Goal: Use online tool/utility: Utilize a website feature to perform a specific function

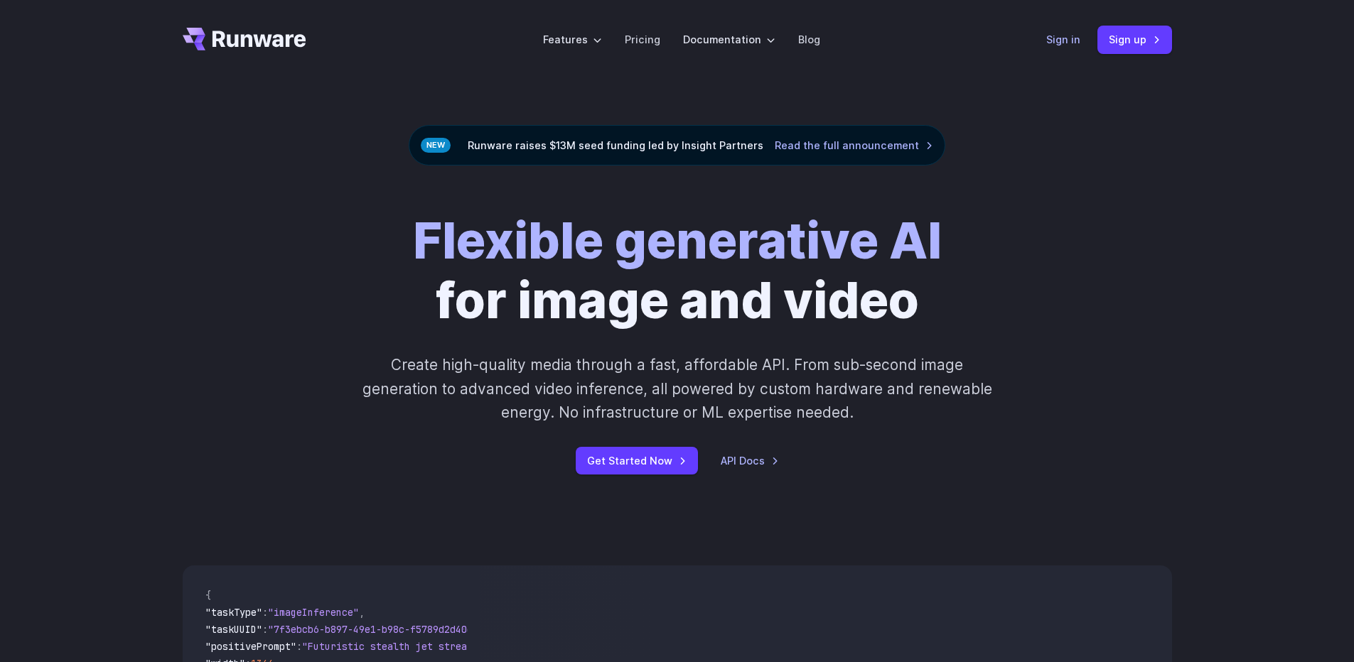
click at [1058, 38] on link "Sign in" at bounding box center [1063, 39] width 34 height 16
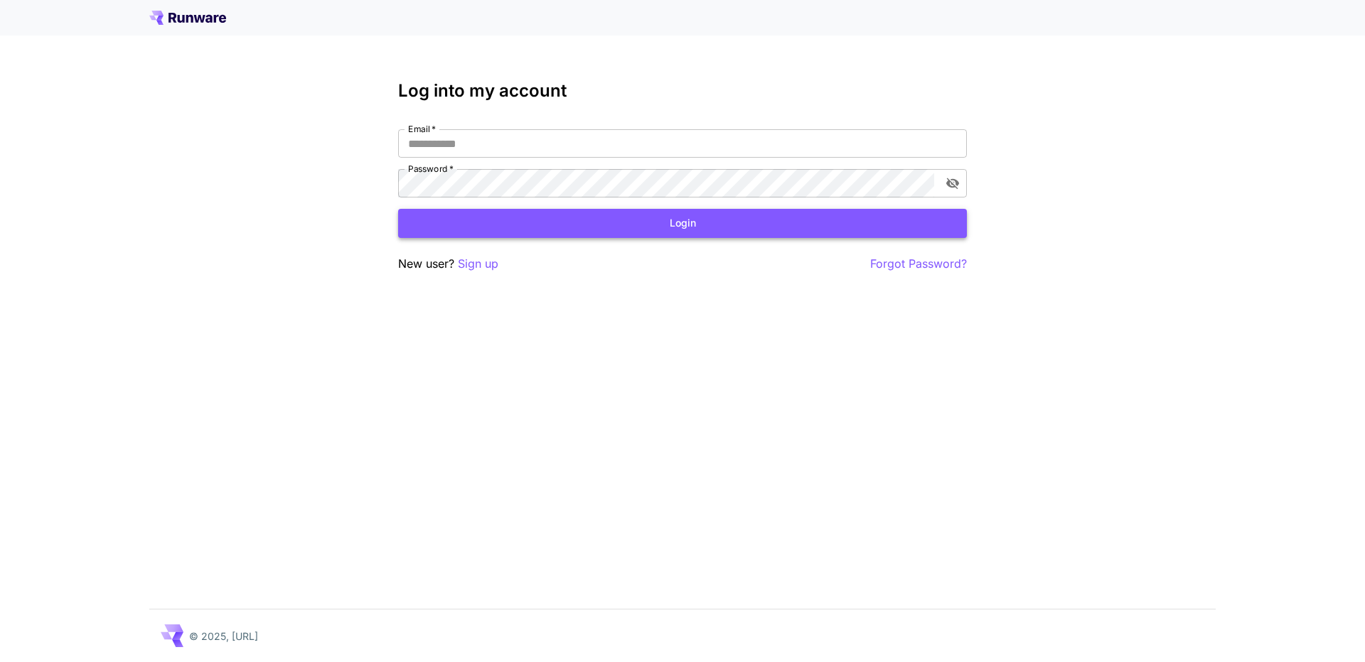
type input "**********"
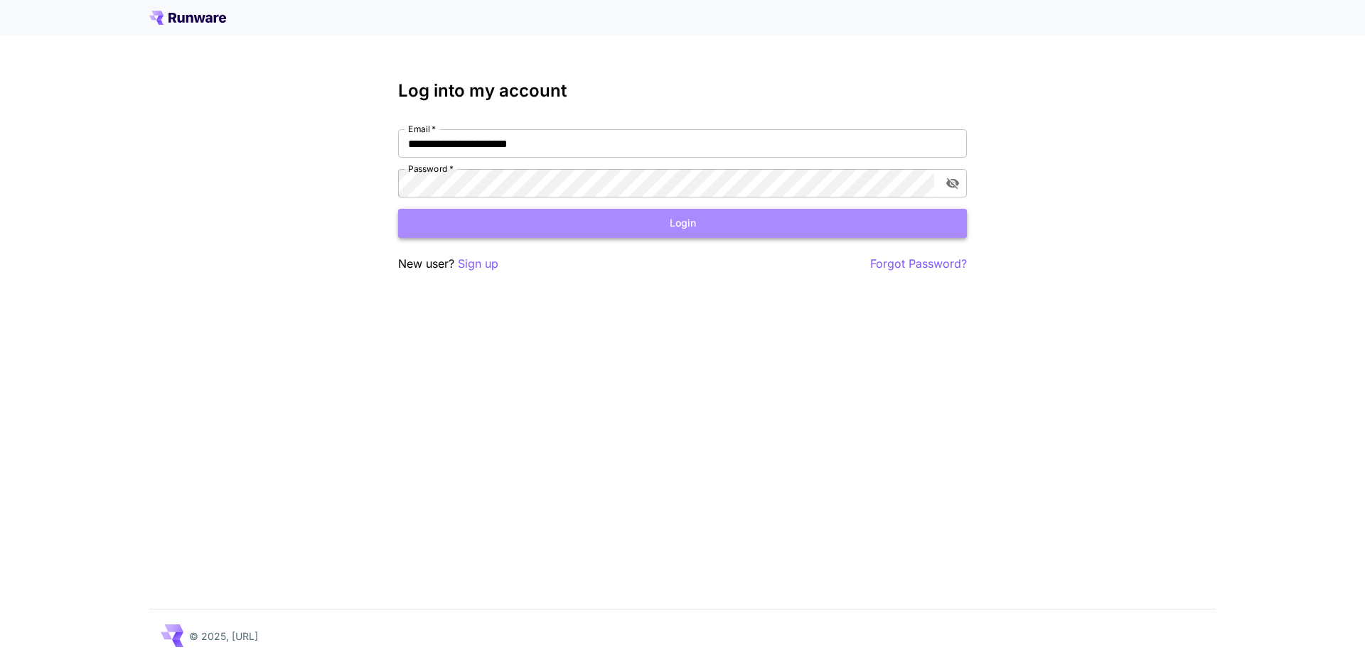
click at [521, 235] on button "Login" at bounding box center [682, 223] width 569 height 29
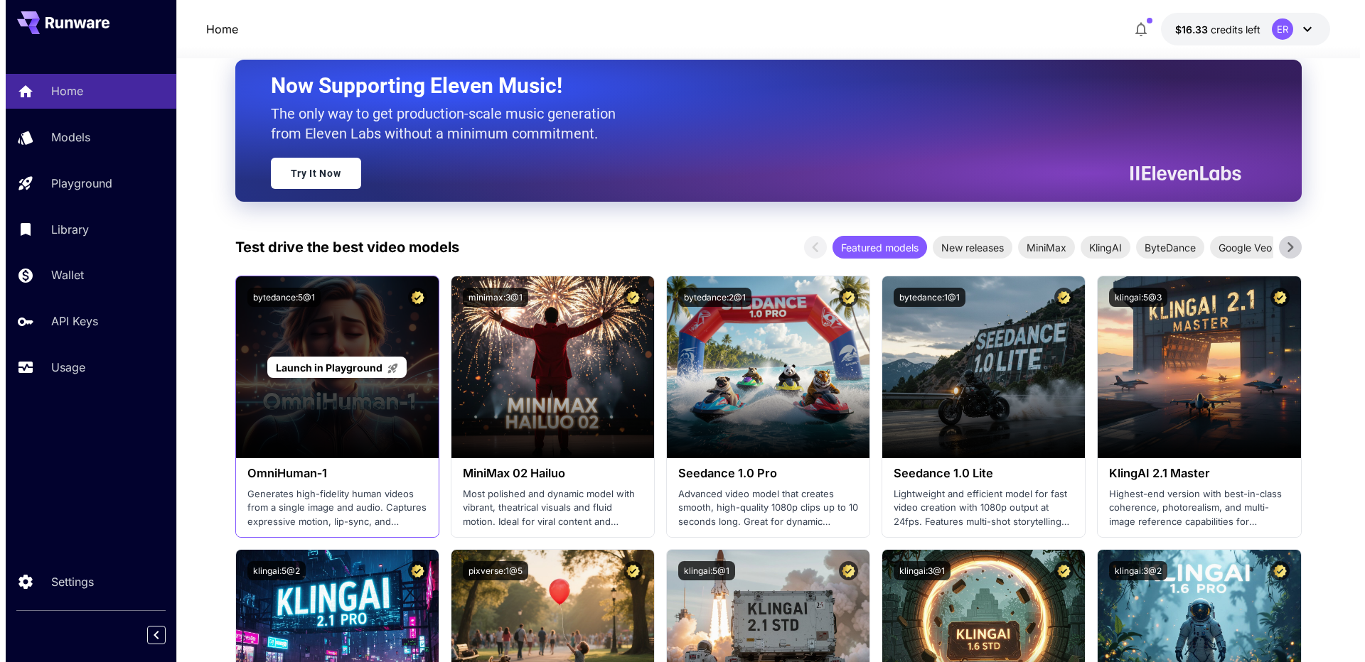
scroll to position [308, 0]
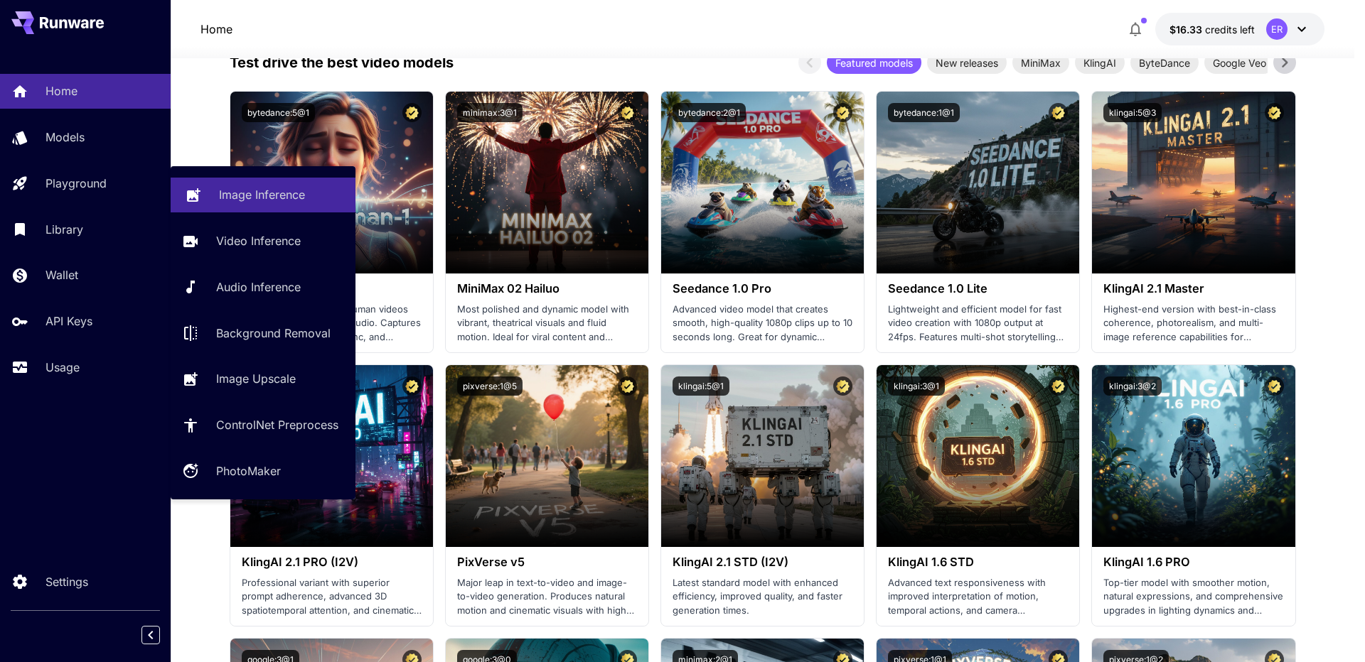
click at [277, 202] on p "Image Inference" at bounding box center [262, 194] width 86 height 17
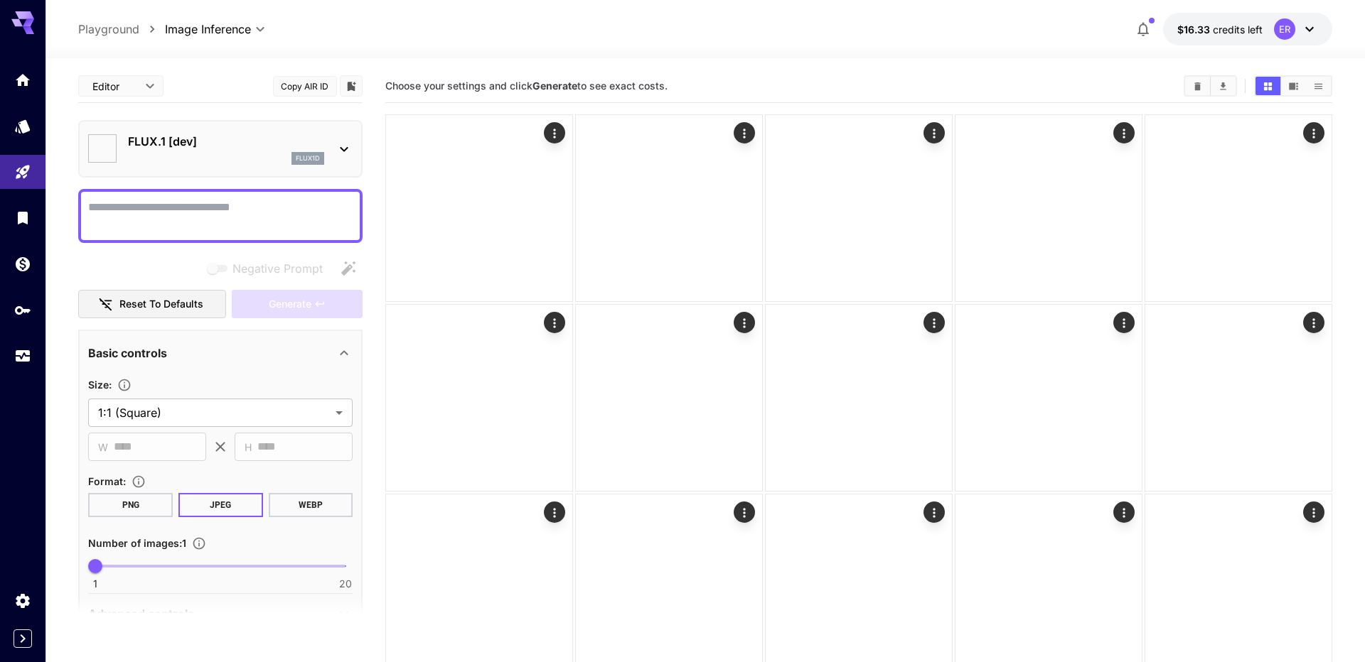
type input "**********"
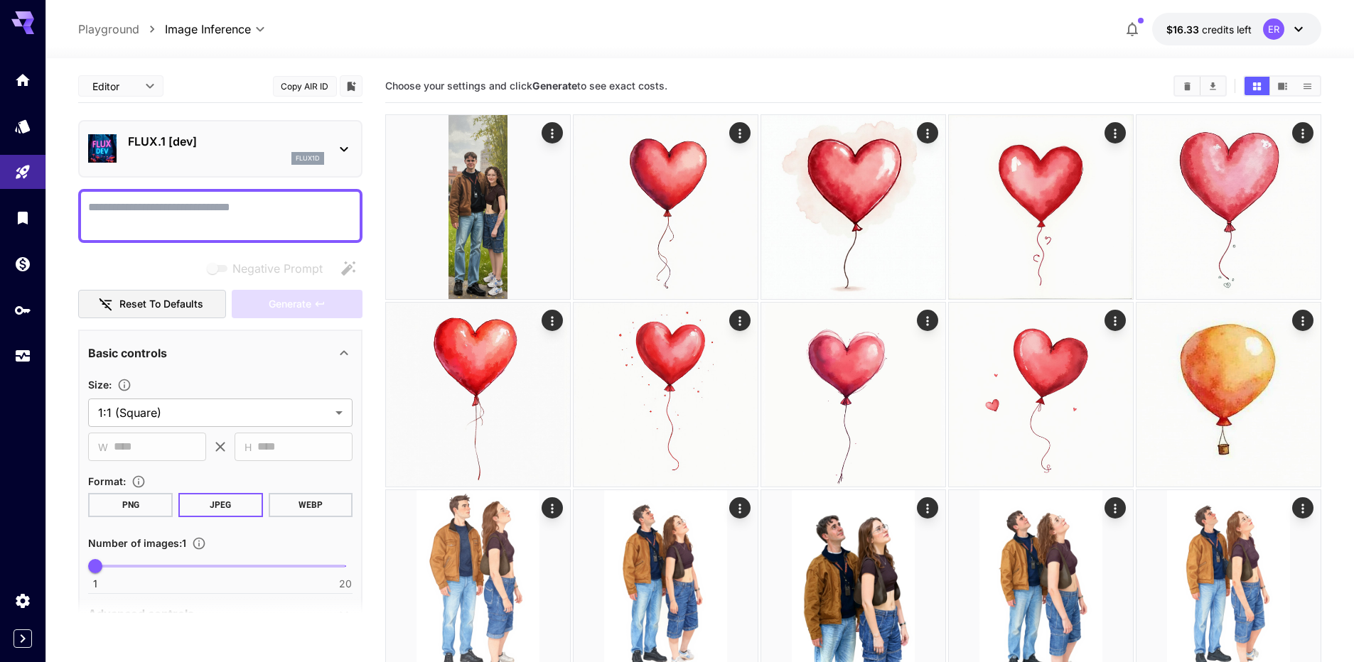
click at [205, 168] on div "FLUX.1 [dev] flux1d" at bounding box center [220, 148] width 264 height 43
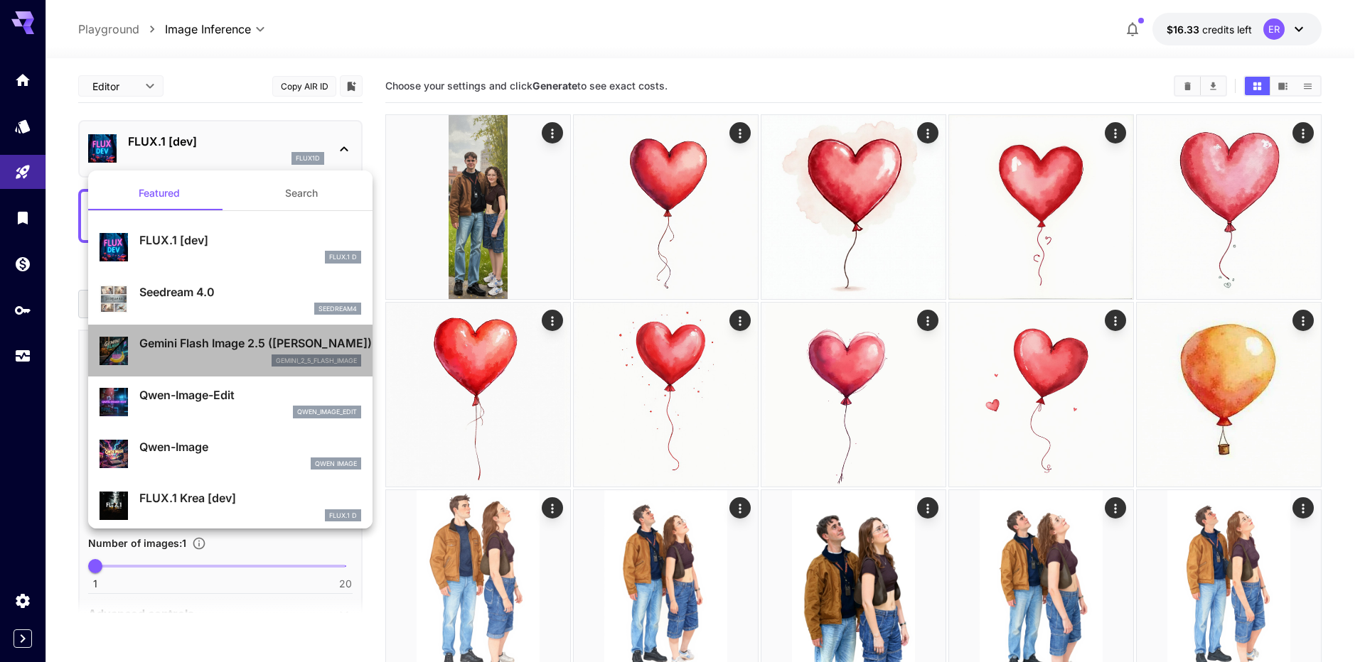
click at [250, 353] on div "Gemini Flash Image 2.5 (Nano Banana) gemini_2_5_flash_image" at bounding box center [250, 351] width 222 height 32
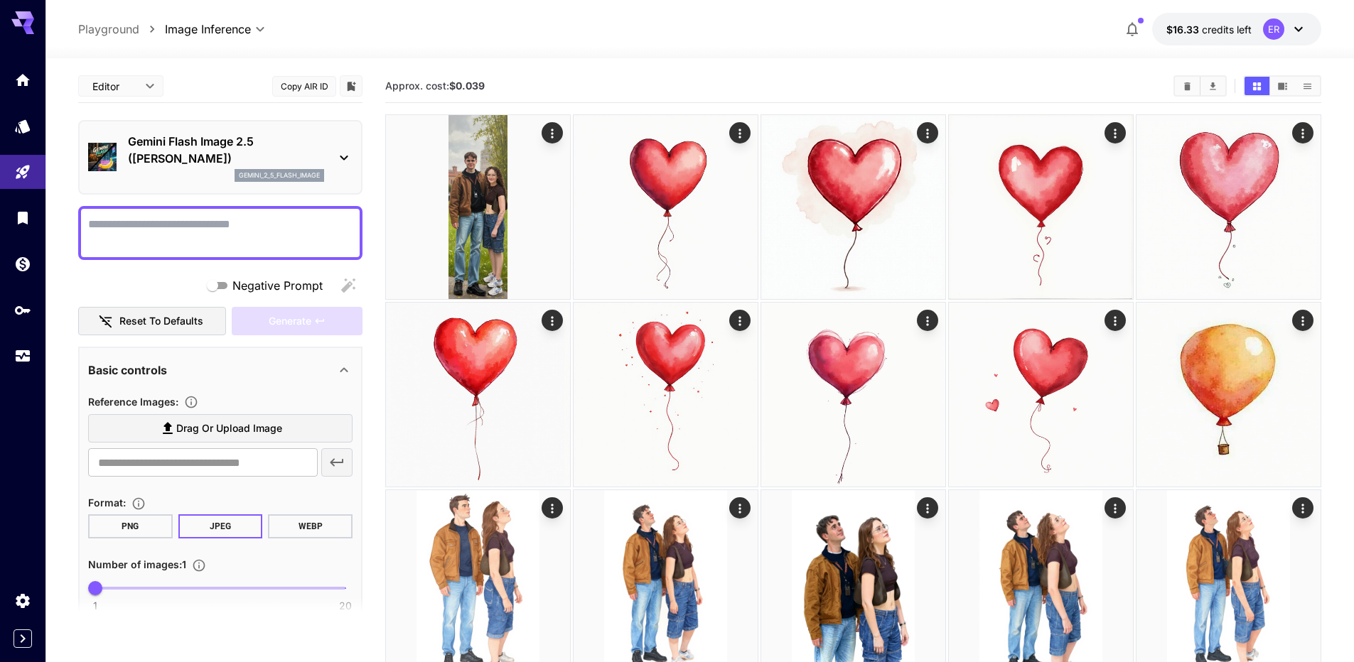
click at [197, 428] on span "Drag or upload image" at bounding box center [229, 429] width 106 height 18
click at [0, 0] on input "Drag or upload image" at bounding box center [0, 0] width 0 height 0
click at [188, 476] on input "text" at bounding box center [203, 463] width 230 height 28
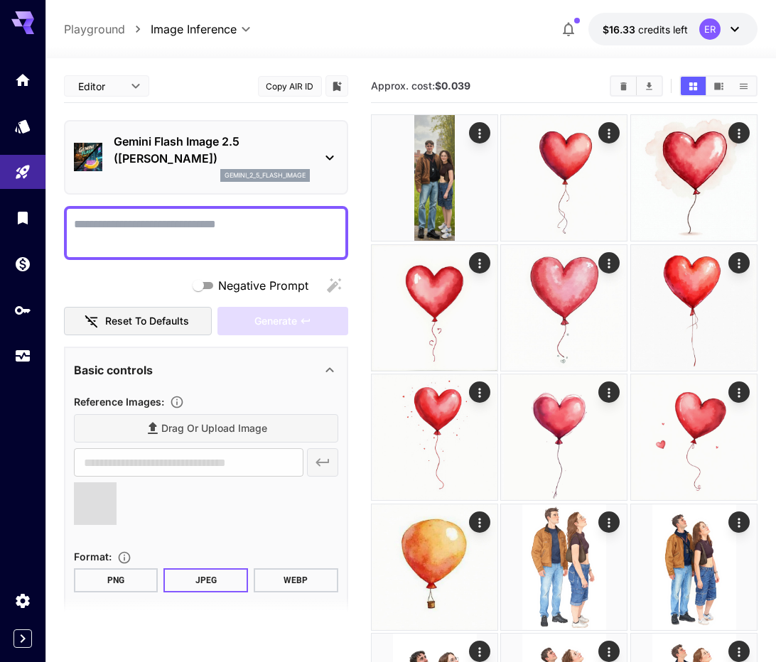
type input "**********"
click at [168, 230] on textarea "Negative Prompt" at bounding box center [206, 233] width 264 height 34
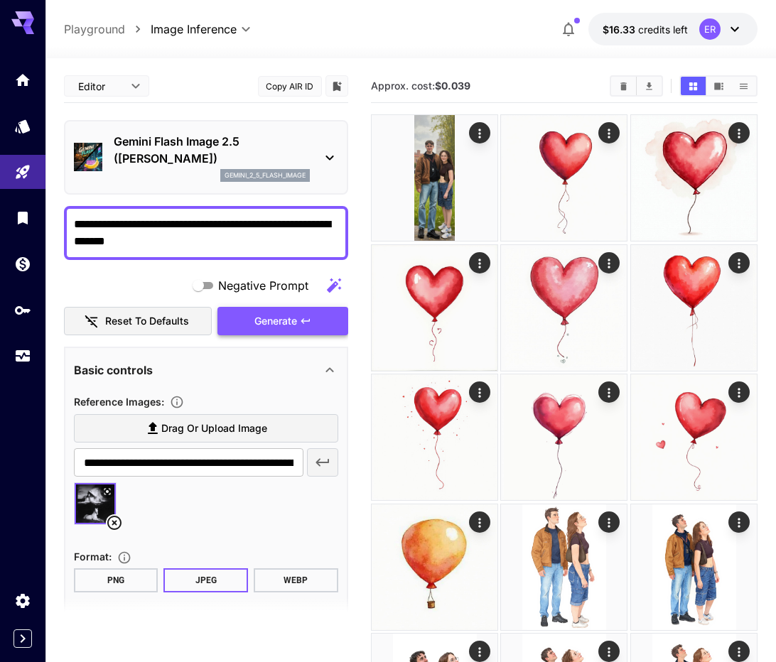
type textarea "**********"
click at [270, 318] on span "Generate" at bounding box center [275, 322] width 43 height 18
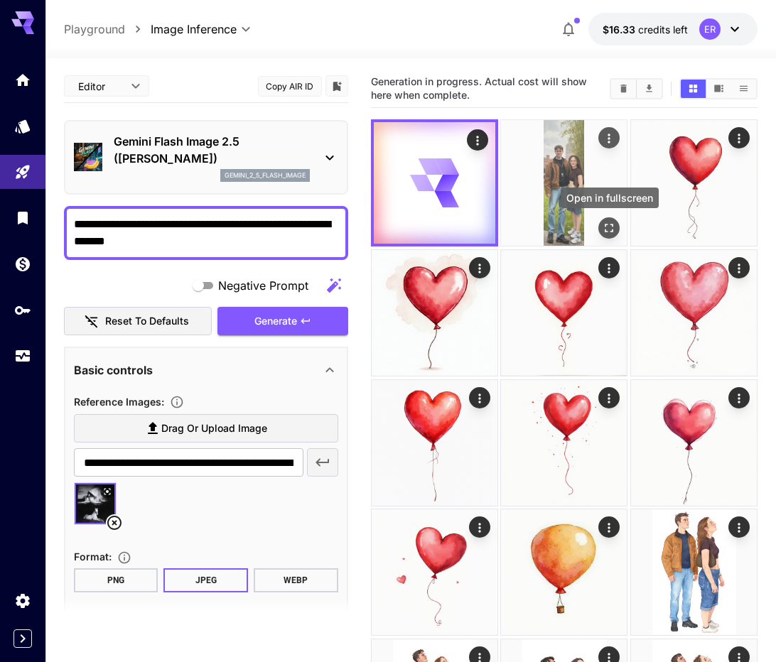
click at [611, 229] on icon "Open in fullscreen" at bounding box center [610, 229] width 14 height 14
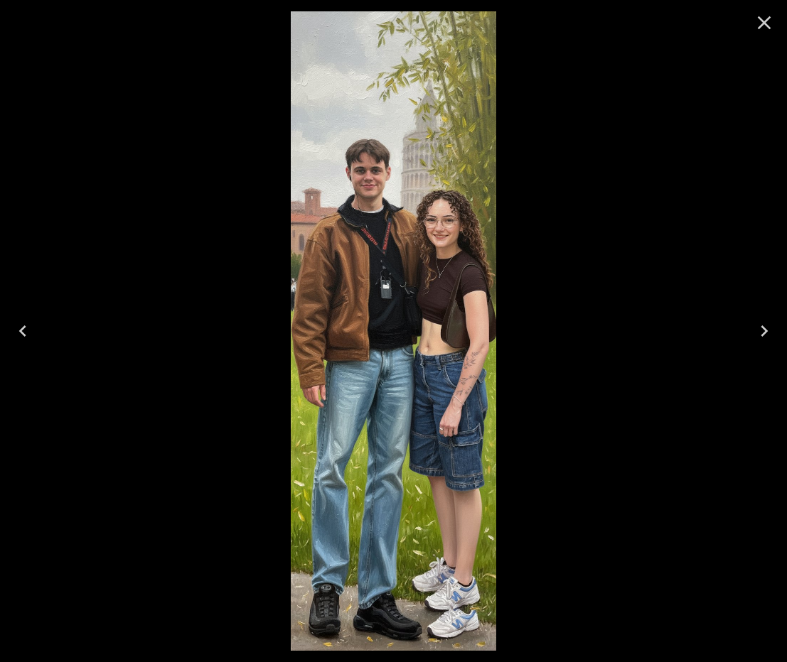
click at [765, 26] on icon "Close" at bounding box center [764, 22] width 23 height 23
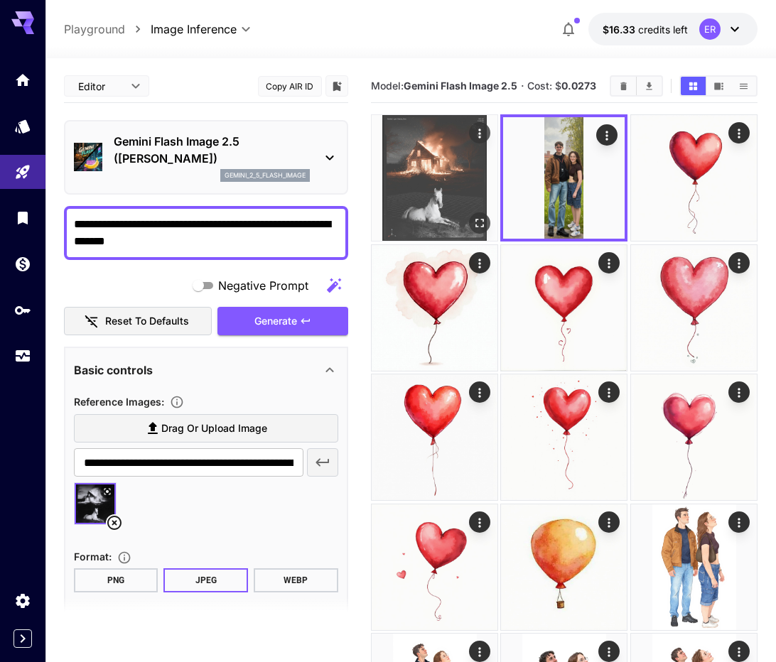
click at [412, 192] on img at bounding box center [435, 178] width 126 height 126
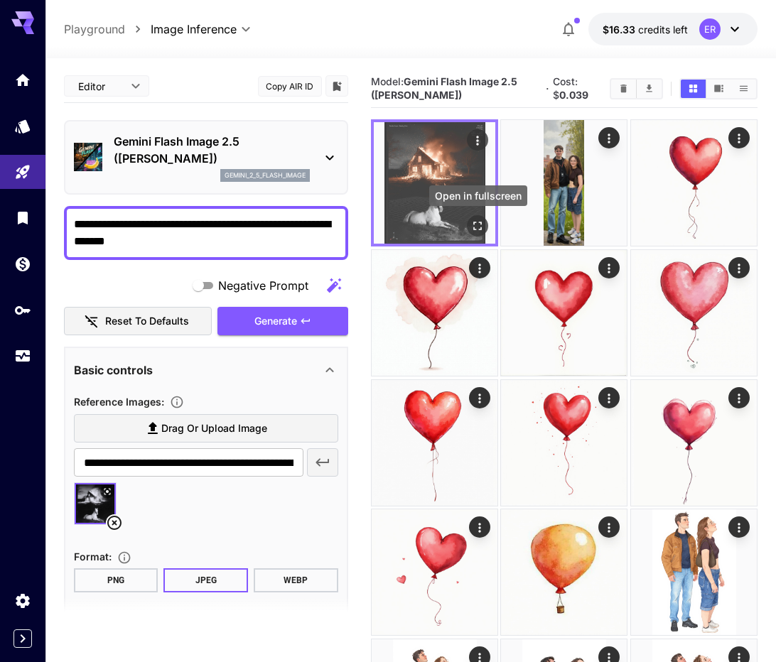
click at [478, 227] on icon "Open in fullscreen" at bounding box center [478, 227] width 14 height 14
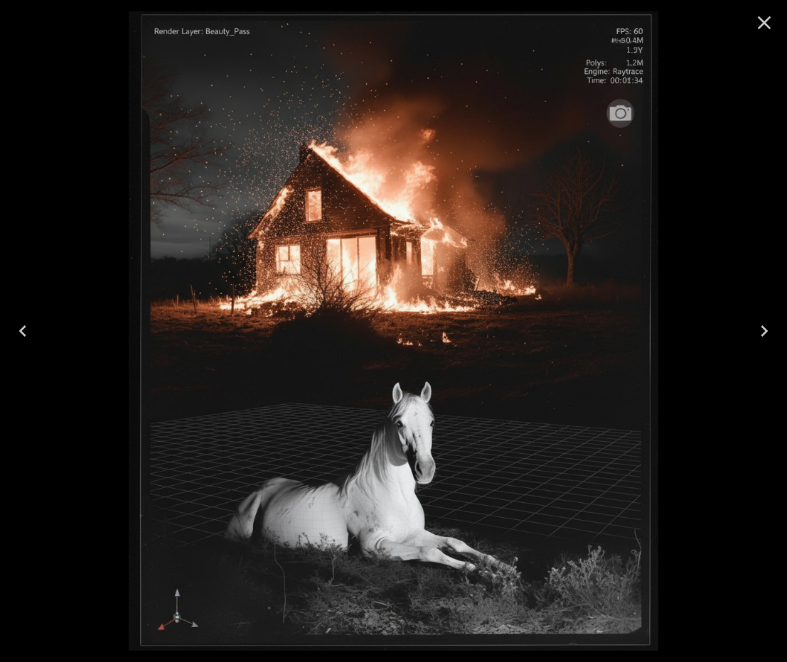
click at [761, 23] on icon "Close" at bounding box center [765, 23] width 14 height 14
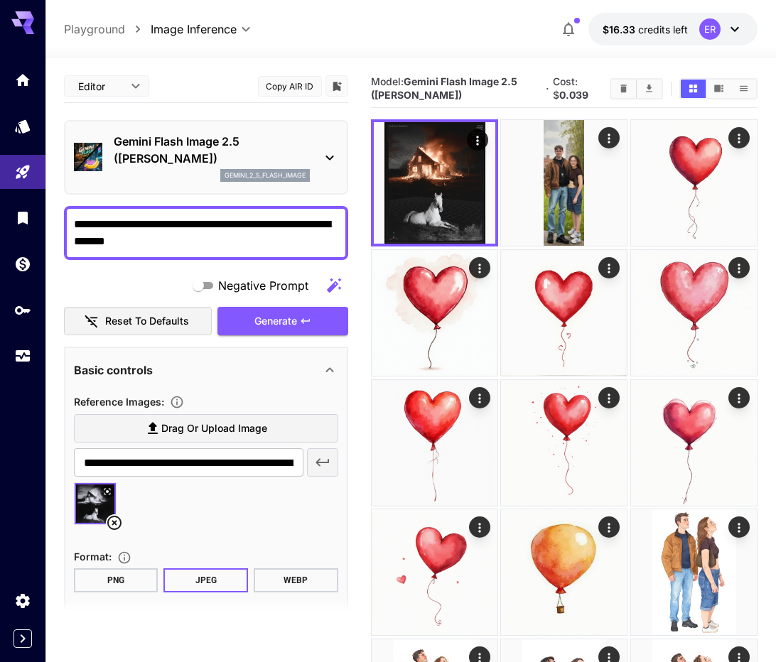
click at [97, 509] on img at bounding box center [95, 503] width 41 height 41
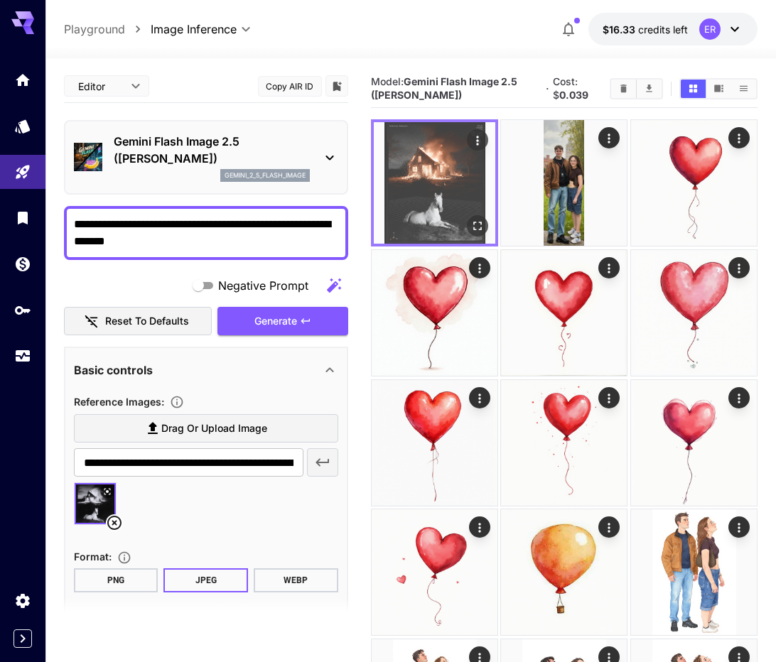
scroll to position [153, 0]
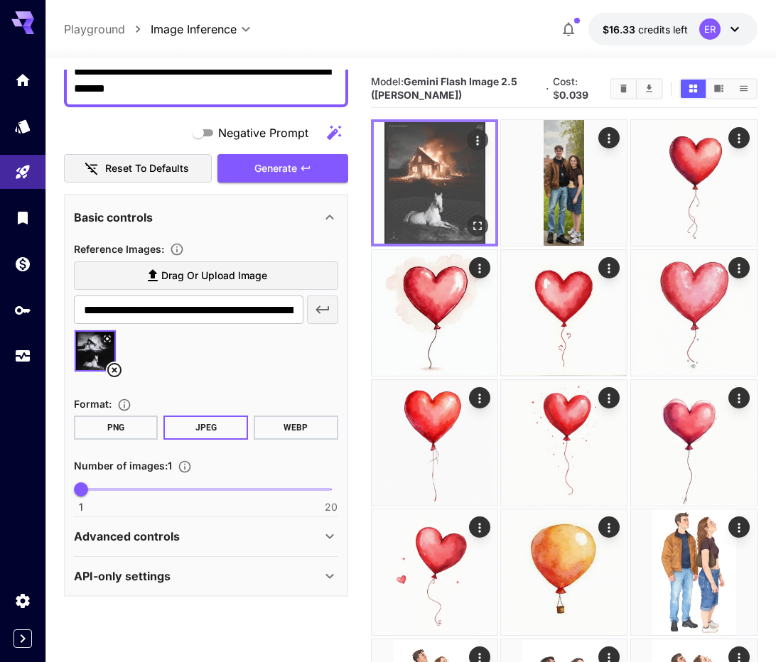
click at [442, 203] on img at bounding box center [435, 183] width 122 height 122
click at [473, 223] on icon "Open in fullscreen" at bounding box center [477, 226] width 9 height 9
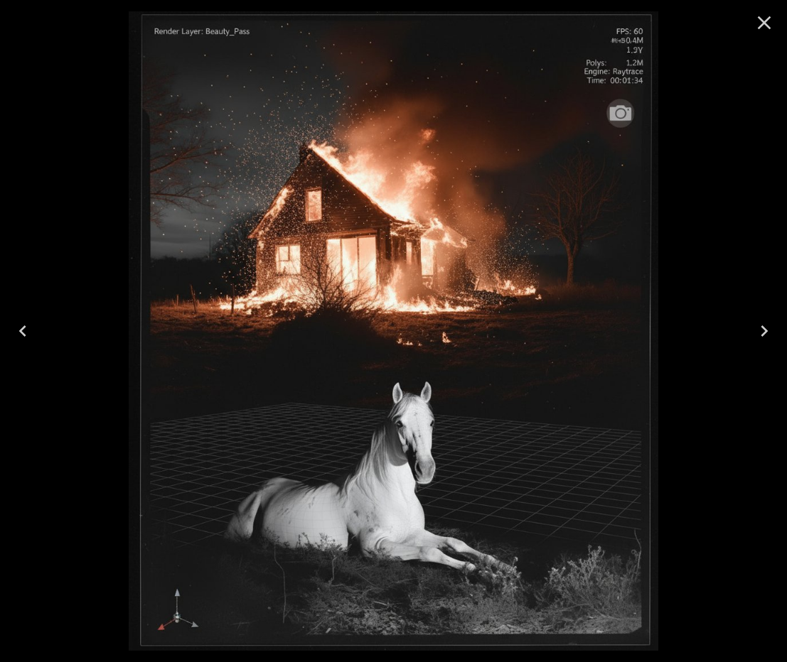
click at [765, 26] on icon "Close" at bounding box center [764, 22] width 23 height 23
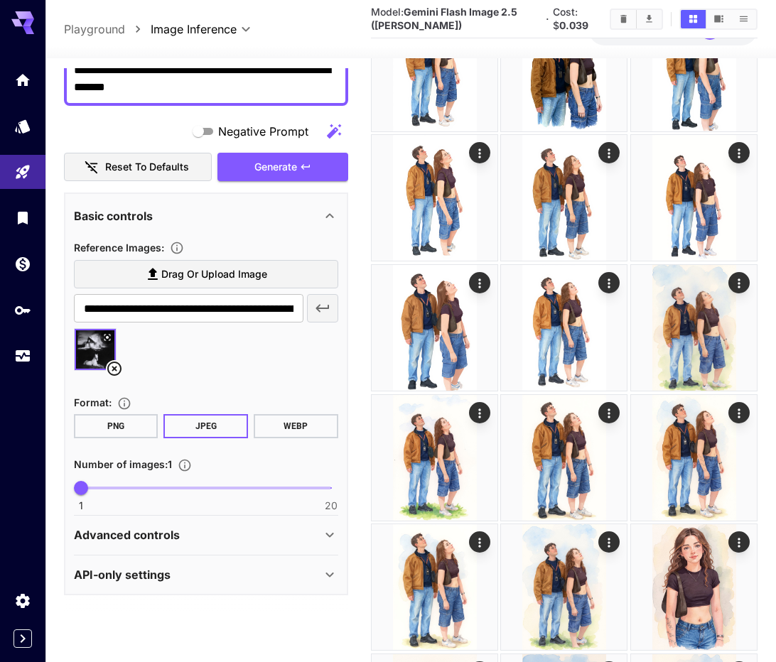
scroll to position [0, 0]
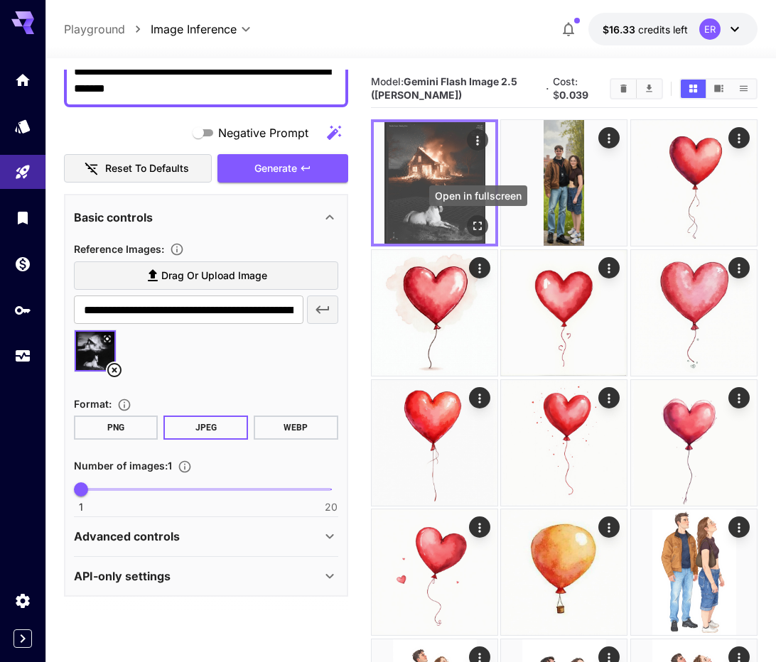
click at [478, 226] on icon "Open in fullscreen" at bounding box center [478, 227] width 14 height 14
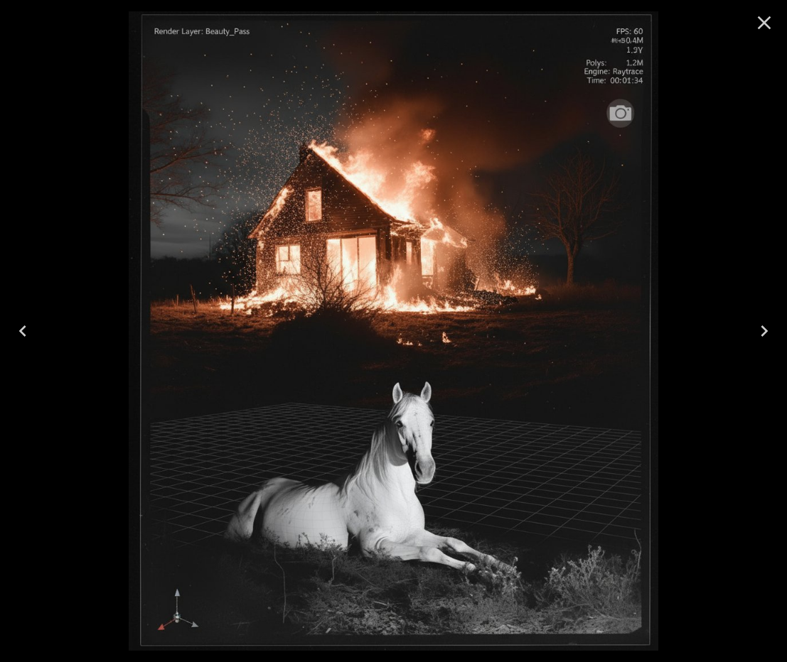
click at [770, 26] on icon "Close" at bounding box center [764, 22] width 23 height 23
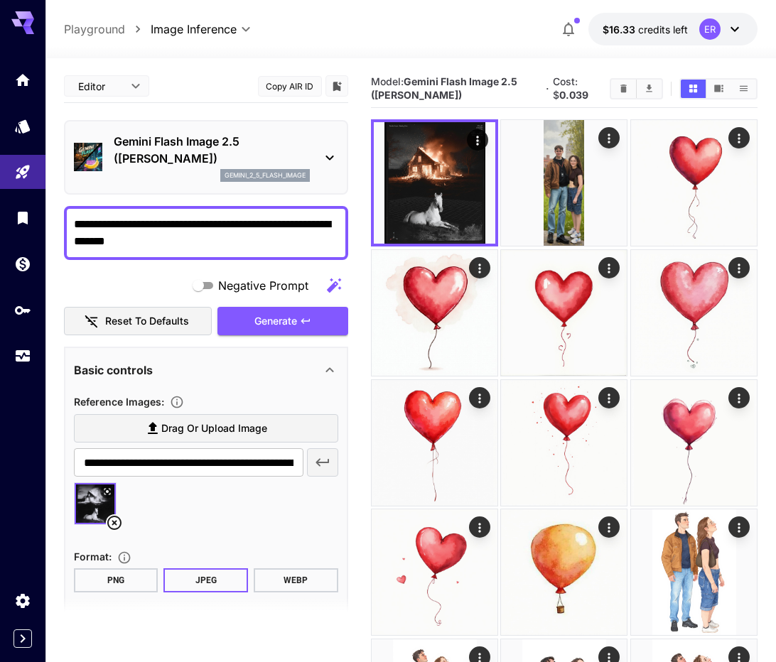
click at [191, 241] on textarea "**********" at bounding box center [206, 233] width 264 height 34
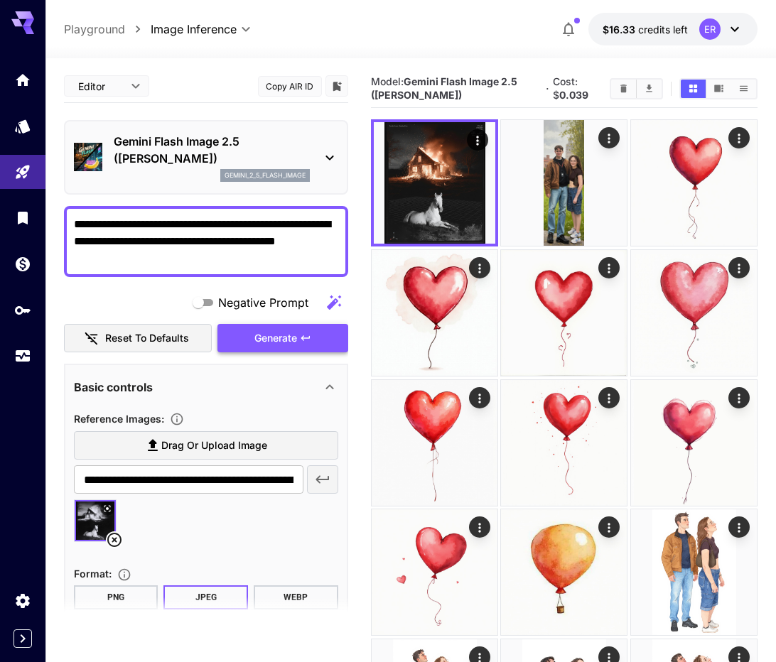
type textarea "**********"
click at [267, 338] on span "Generate" at bounding box center [275, 339] width 43 height 18
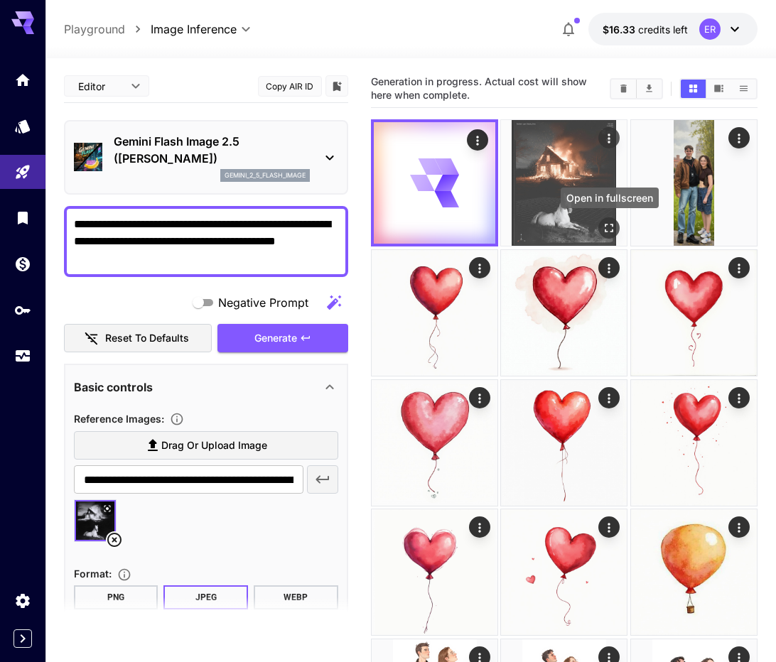
click at [604, 226] on icon "Open in fullscreen" at bounding box center [610, 229] width 14 height 14
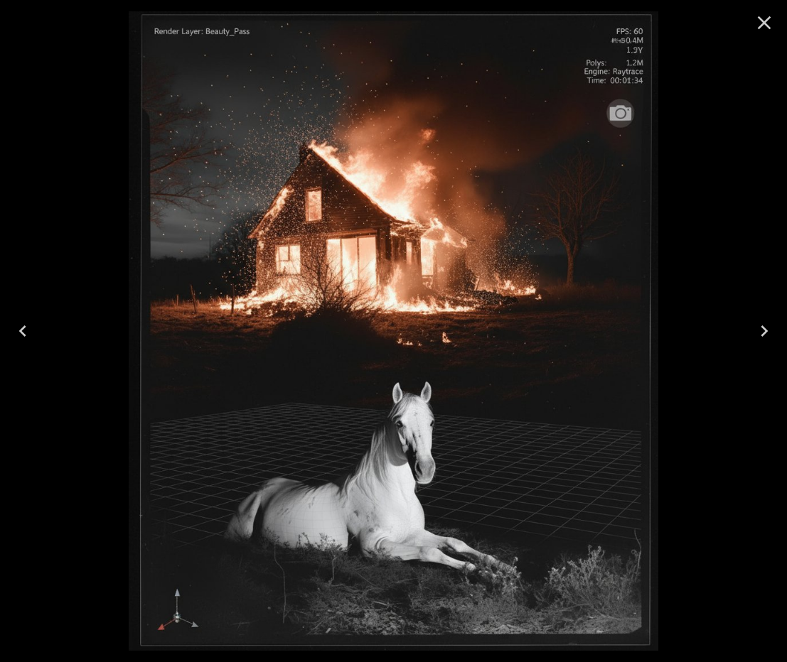
click at [761, 26] on icon "Close" at bounding box center [765, 23] width 14 height 14
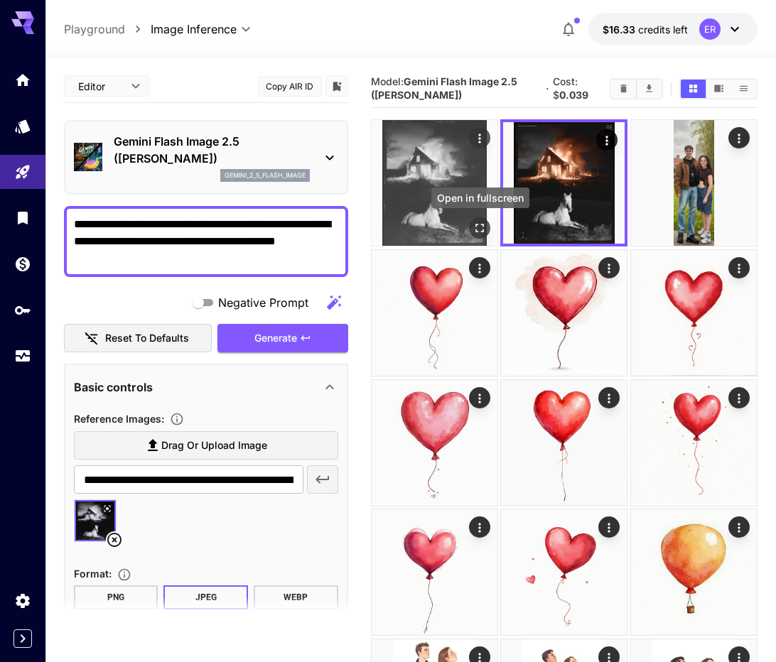
click at [485, 230] on icon "Open in fullscreen" at bounding box center [480, 229] width 14 height 14
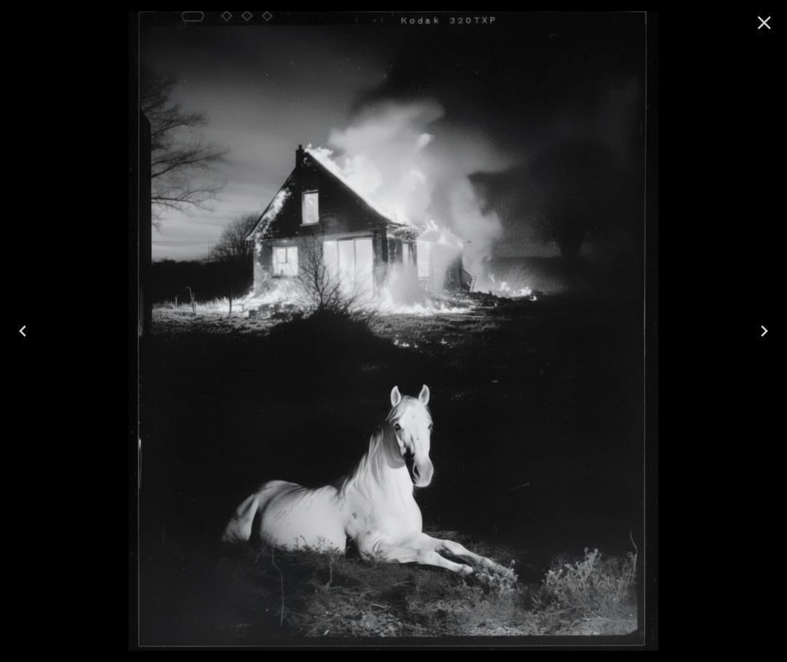
click at [762, 27] on icon "Close" at bounding box center [764, 22] width 23 height 23
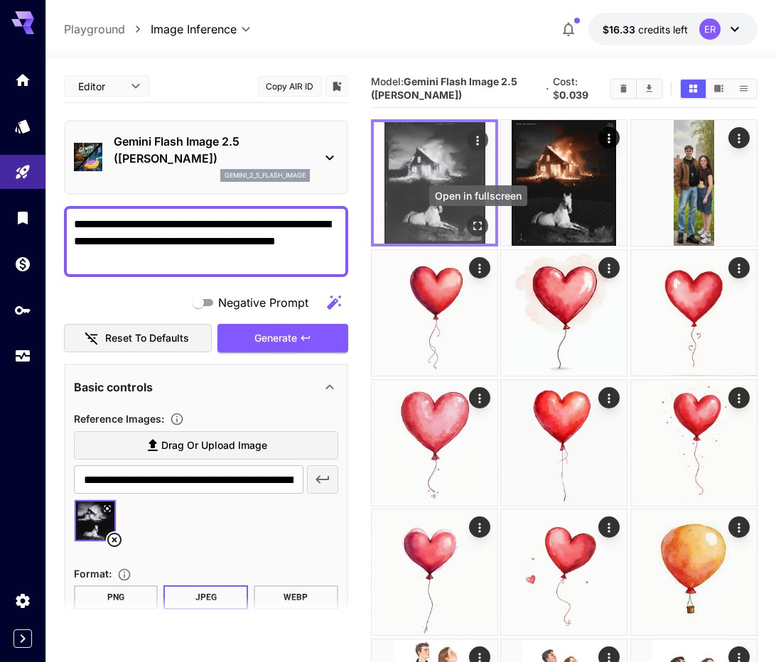
click at [476, 227] on icon "Open in fullscreen" at bounding box center [478, 227] width 14 height 14
